Goal: Information Seeking & Learning: Check status

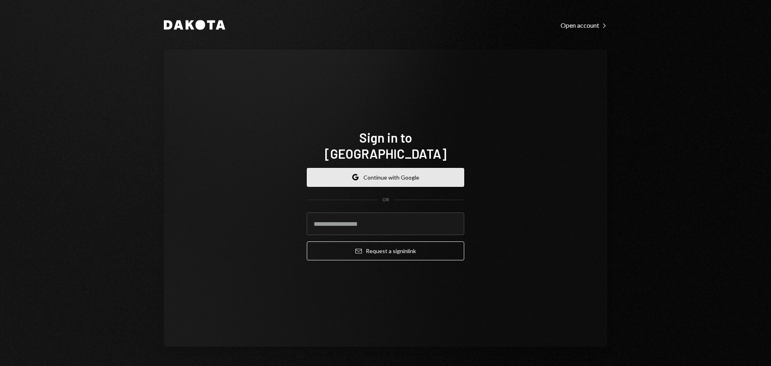
click at [381, 168] on button "Google Continue with Google" at bounding box center [385, 177] width 157 height 19
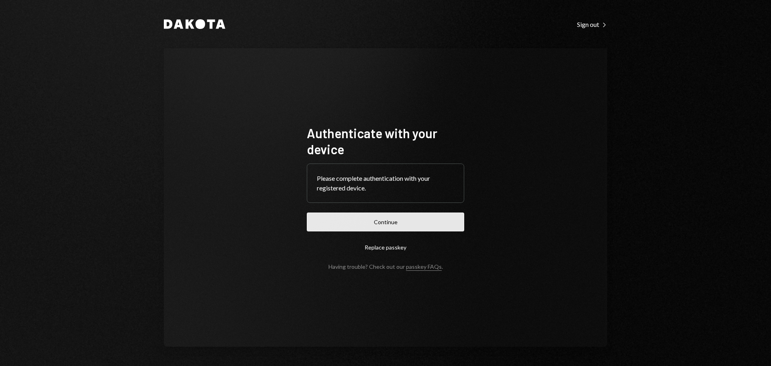
click at [373, 218] on button "Continue" at bounding box center [385, 221] width 157 height 19
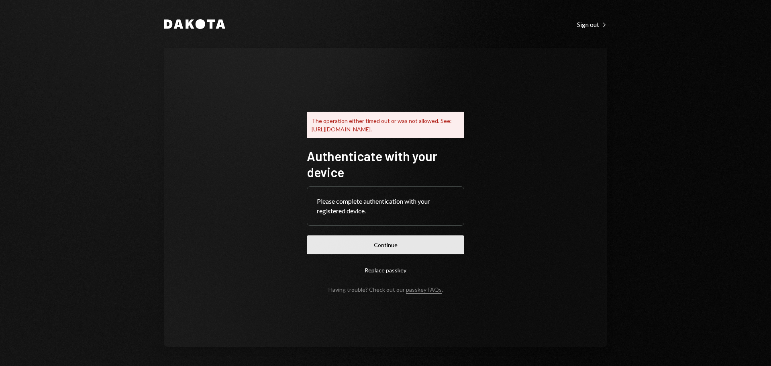
click at [385, 247] on button "Continue" at bounding box center [385, 244] width 157 height 19
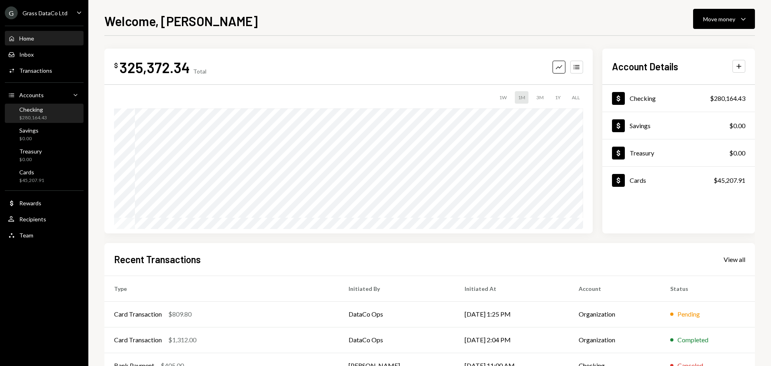
click at [41, 110] on div "Checking" at bounding box center [33, 109] width 28 height 7
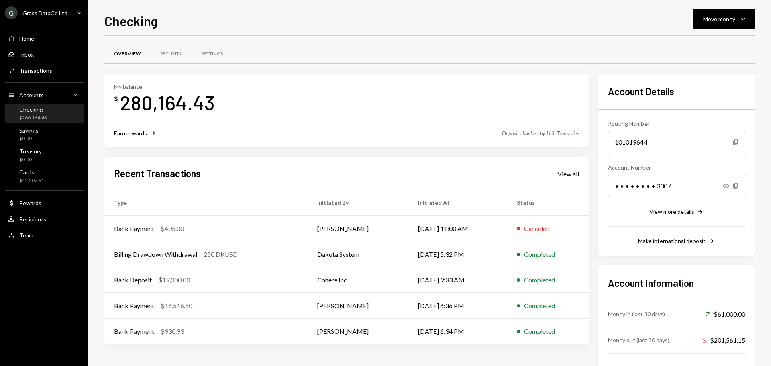
click at [49, 14] on div "Grass DataCo Ltd" at bounding box center [44, 13] width 45 height 7
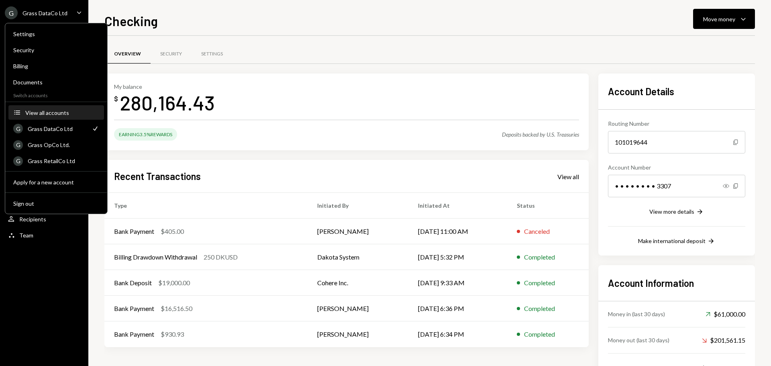
click at [62, 111] on div "View all accounts" at bounding box center [62, 112] width 74 height 7
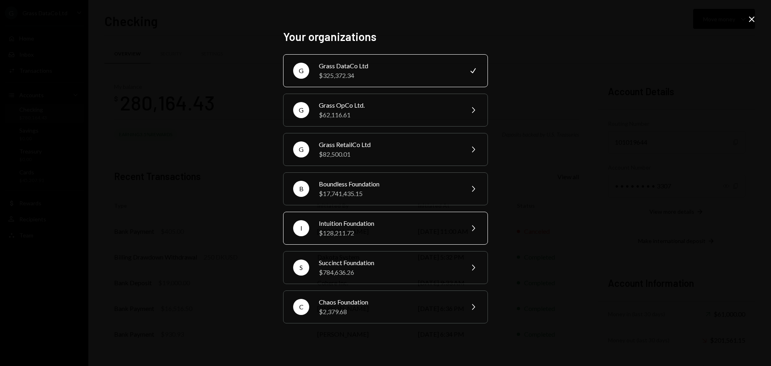
click at [351, 228] on div "$128,211.72" at bounding box center [389, 233] width 140 height 10
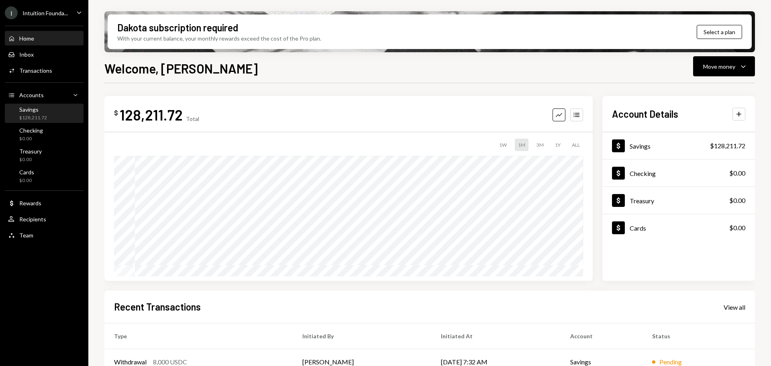
click at [45, 111] on div "Savings" at bounding box center [33, 109] width 28 height 7
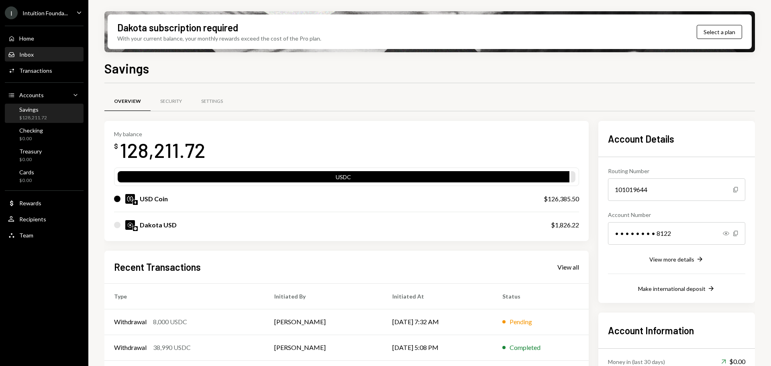
click at [39, 51] on div "Inbox Inbox" at bounding box center [44, 54] width 72 height 7
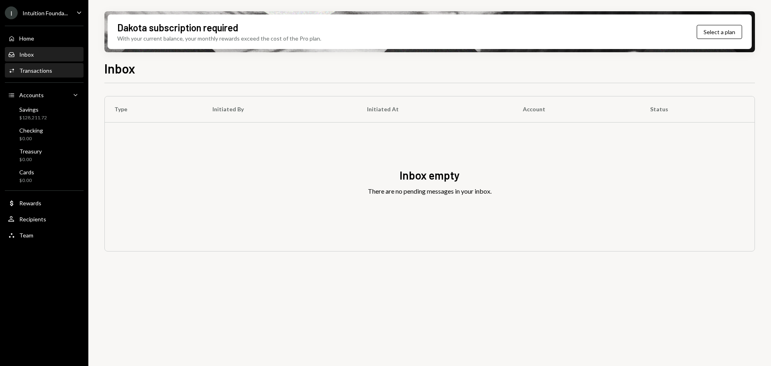
click at [57, 67] on div "Activities Transactions" at bounding box center [44, 70] width 72 height 7
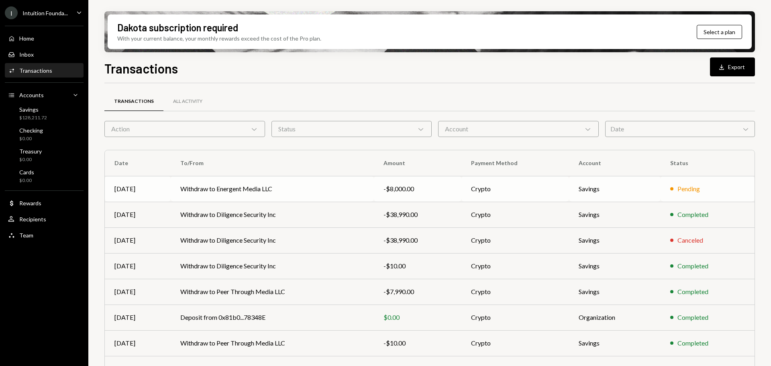
click at [284, 187] on td "Withdraw to Energent Media LLC" at bounding box center [272, 189] width 203 height 26
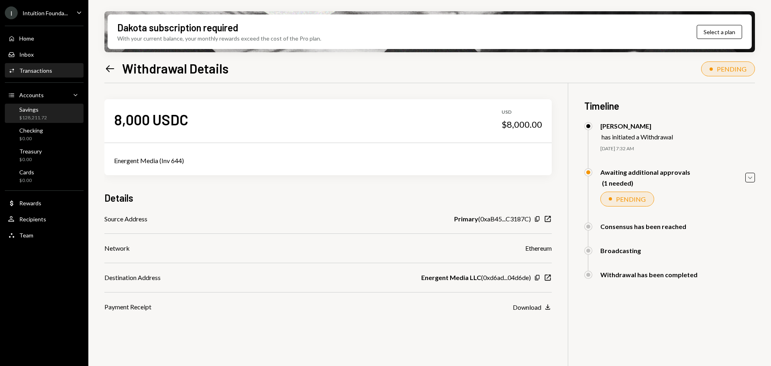
click at [40, 113] on div "Savings $128,211.72" at bounding box center [33, 113] width 28 height 15
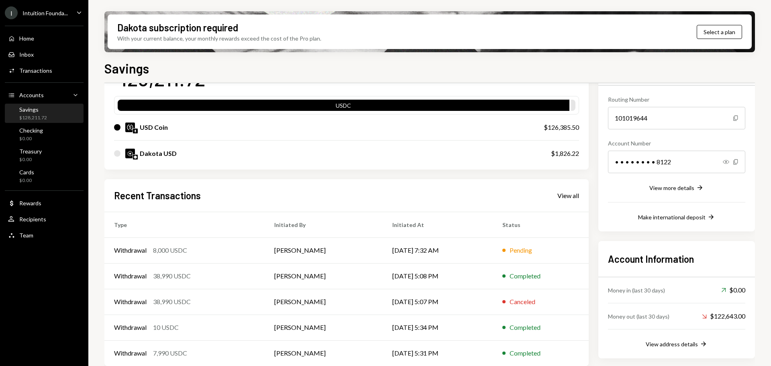
scroll to position [72, 0]
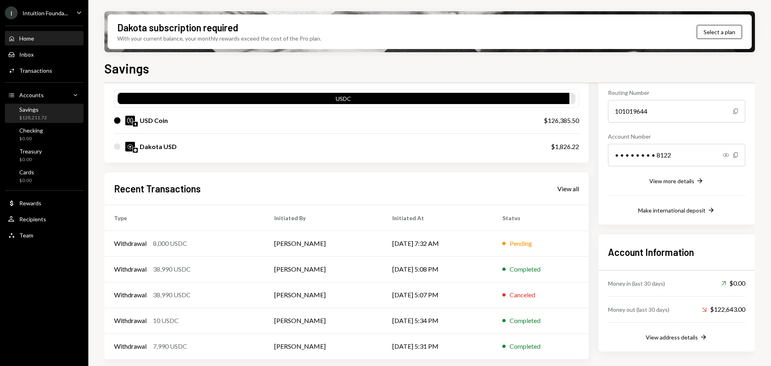
click at [32, 39] on div "Home" at bounding box center [26, 38] width 15 height 7
